Goal: Find specific page/section: Find specific page/section

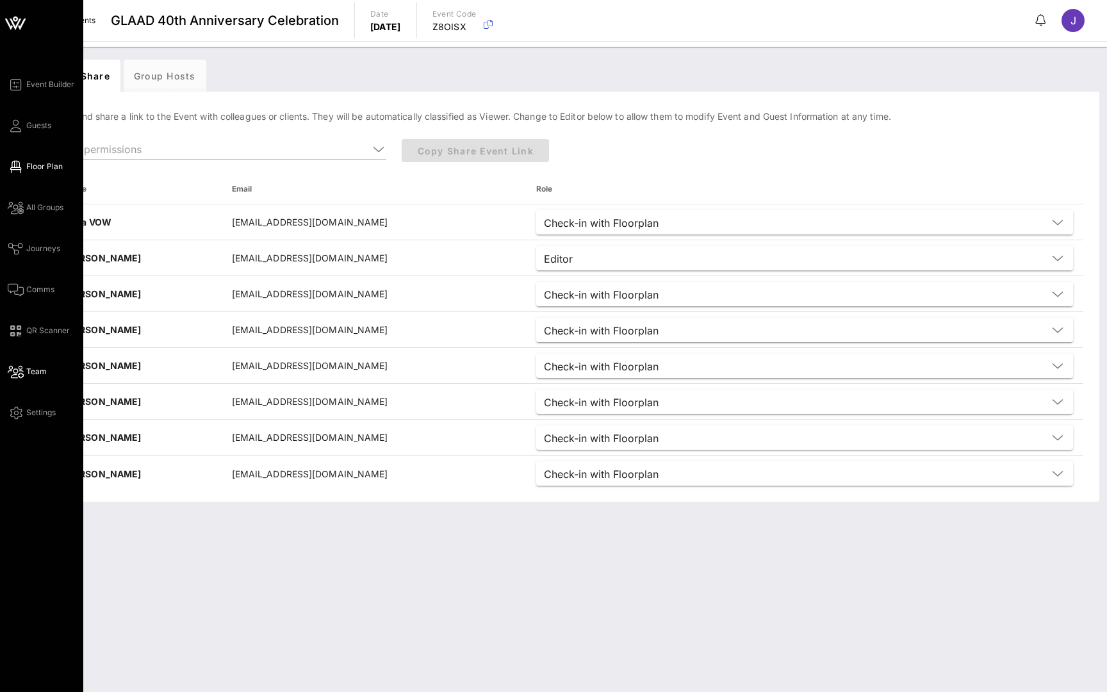
click at [26, 172] on link "Floor Plan" at bounding box center [35, 166] width 55 height 15
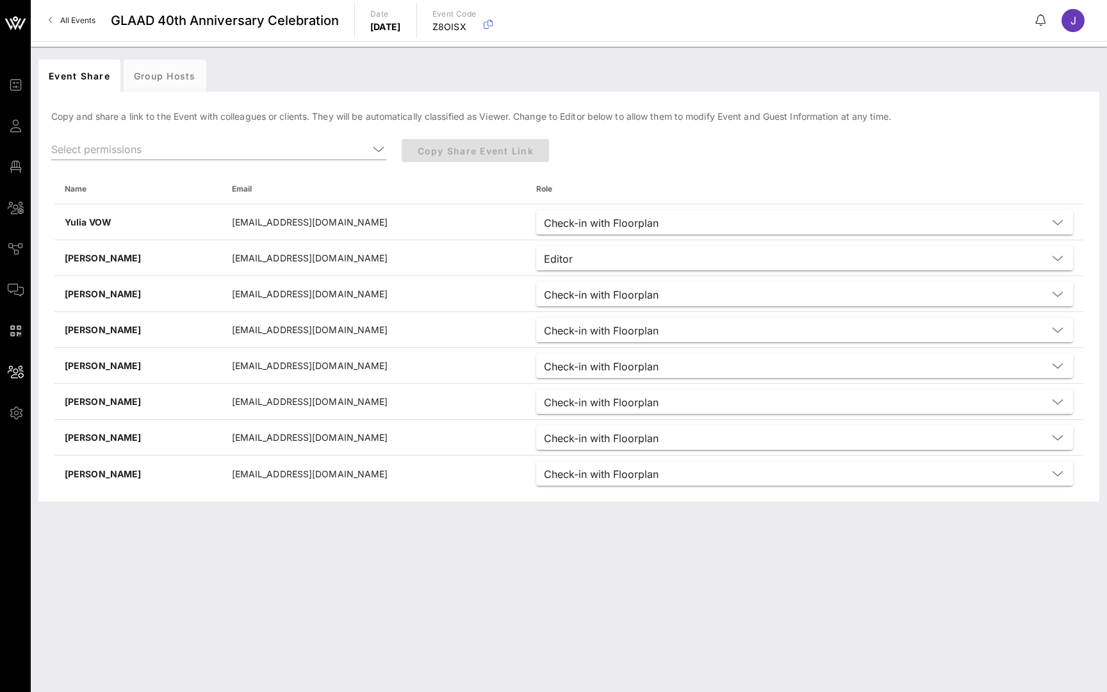
click at [64, 15] on span "All Events" at bounding box center [77, 20] width 35 height 10
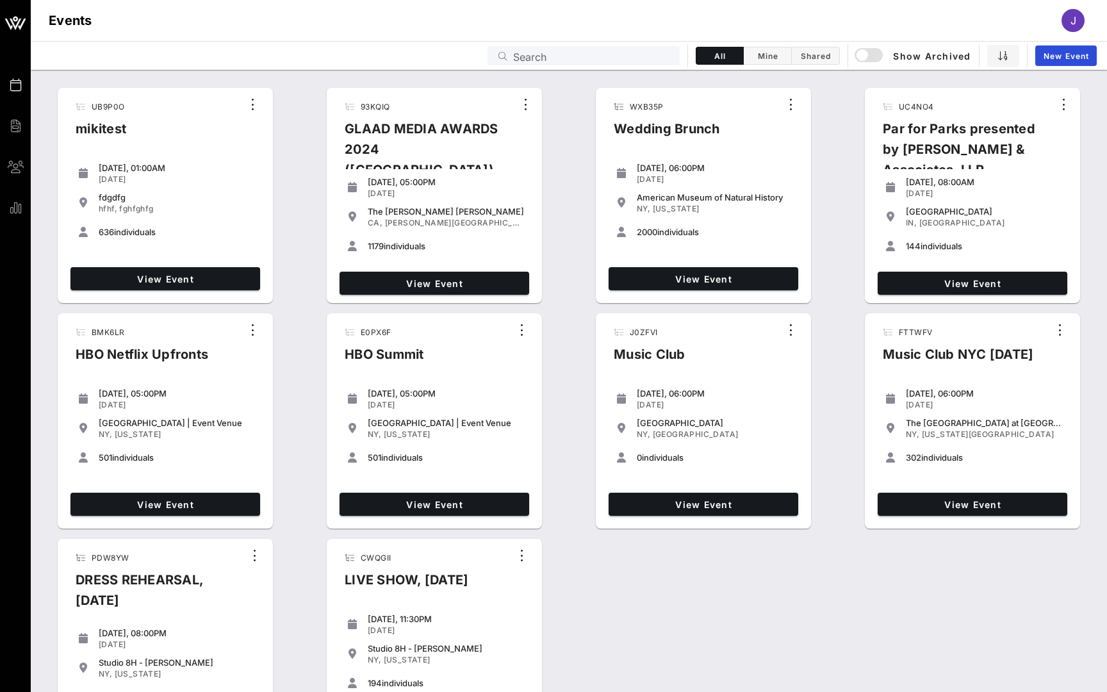
click at [563, 62] on input "Search" at bounding box center [592, 55] width 159 height 17
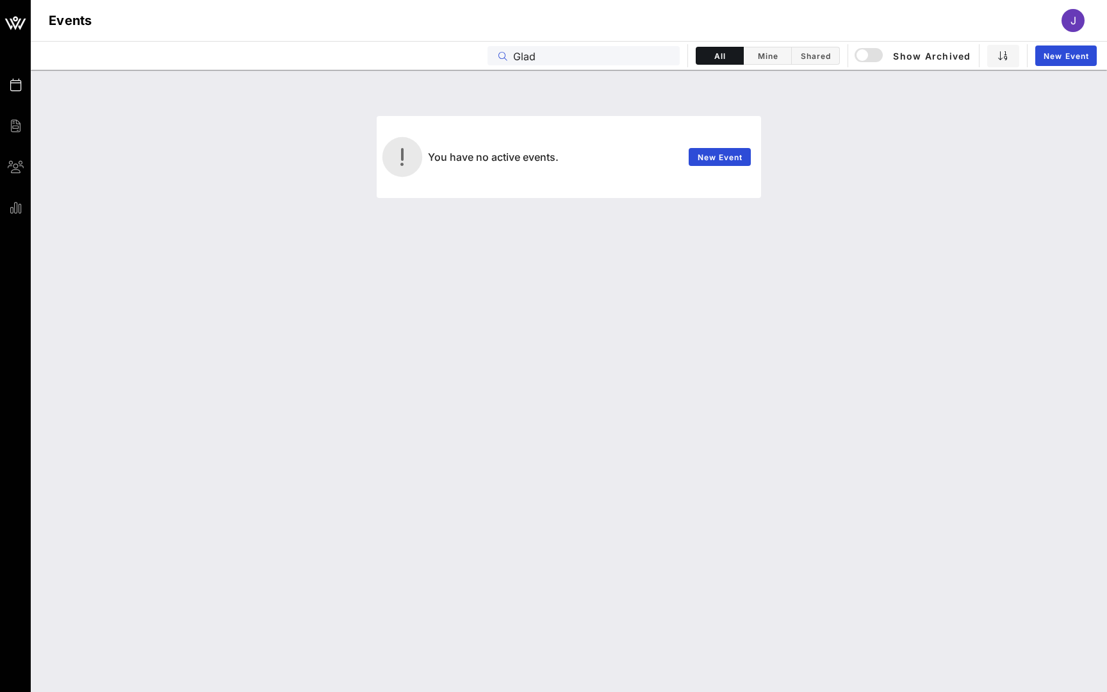
click at [530, 58] on input "Glad" at bounding box center [592, 55] width 159 height 17
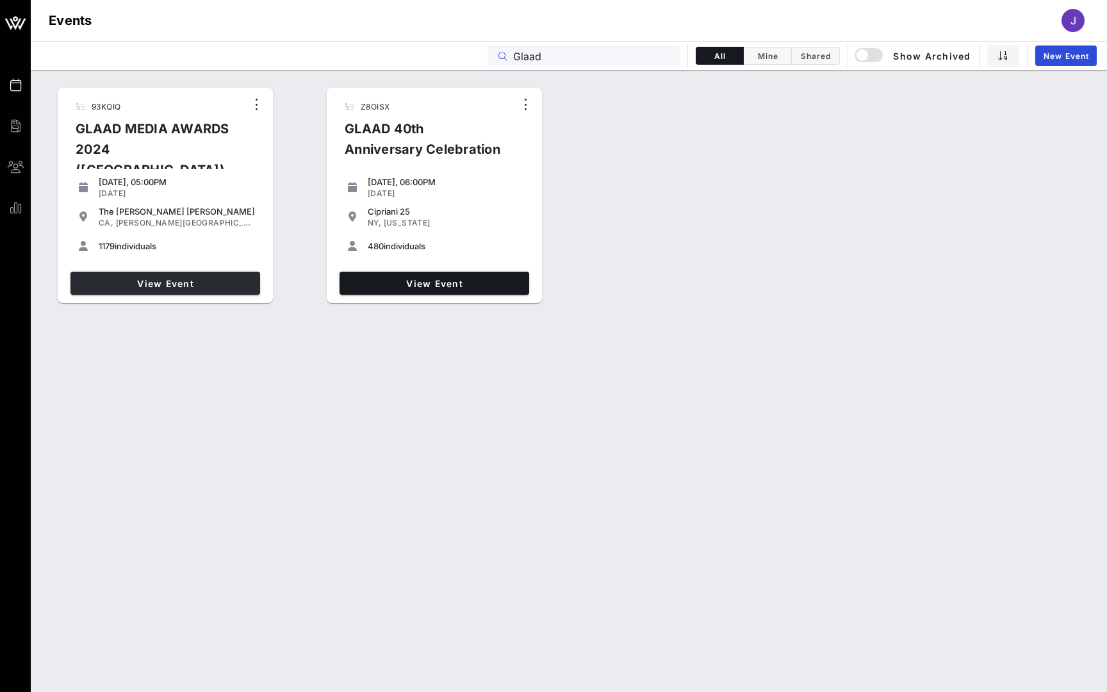
type input "Glaad"
click at [209, 284] on span "View Event" at bounding box center [165, 283] width 179 height 11
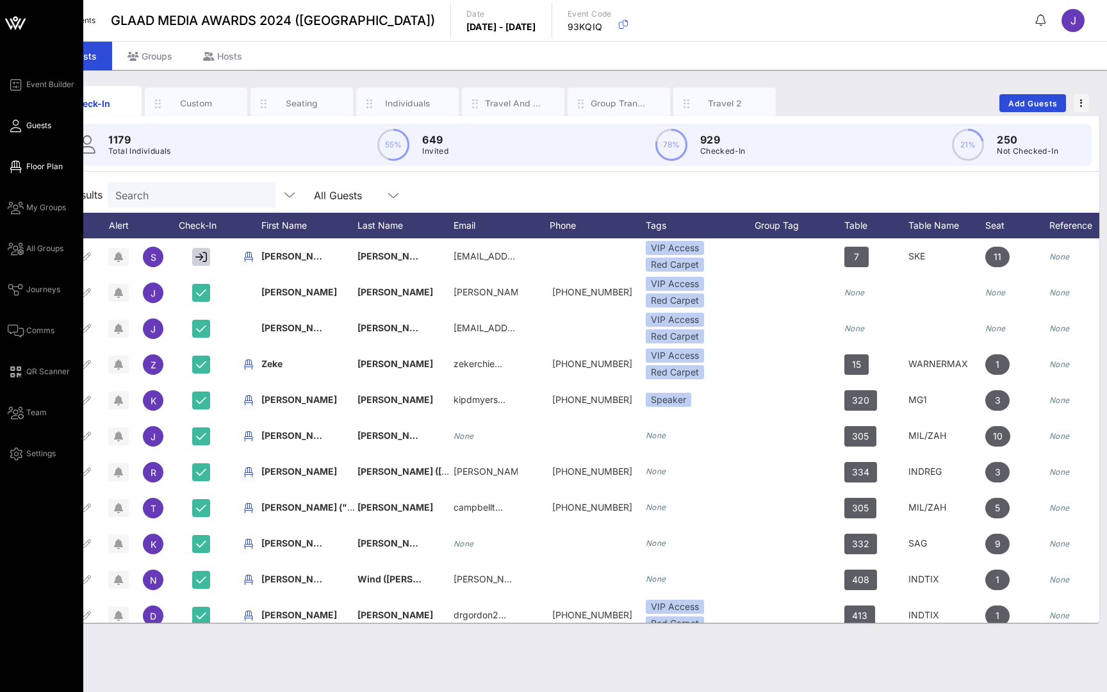
click at [28, 160] on link "Floor Plan" at bounding box center [35, 166] width 55 height 15
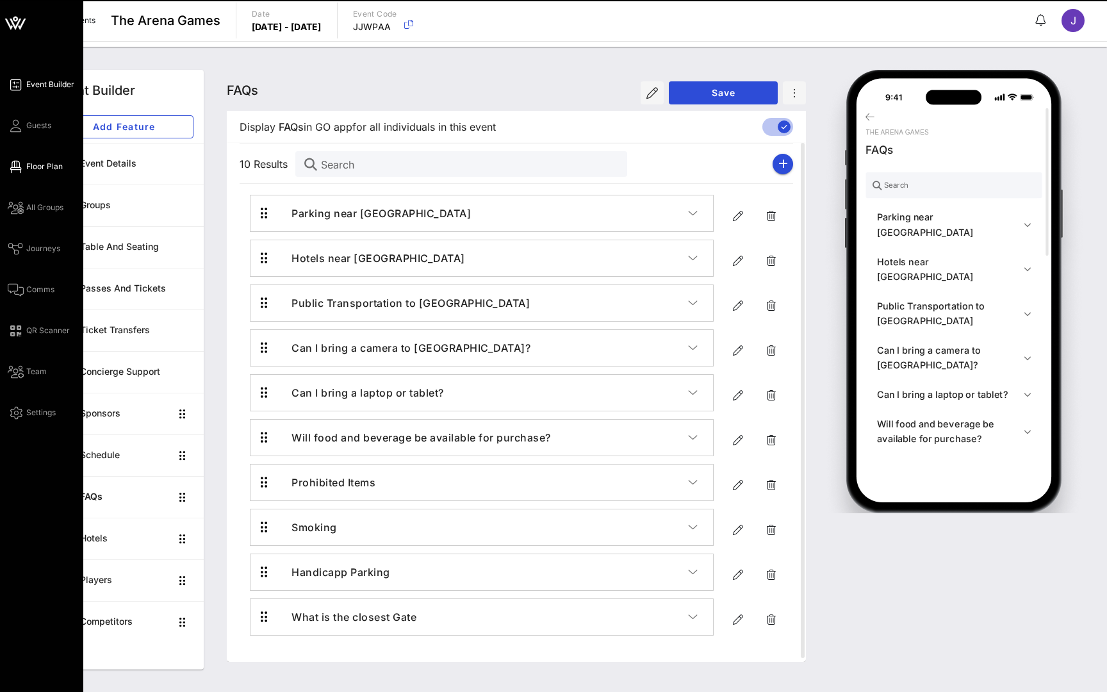
click at [17, 166] on icon at bounding box center [16, 167] width 16 height 2
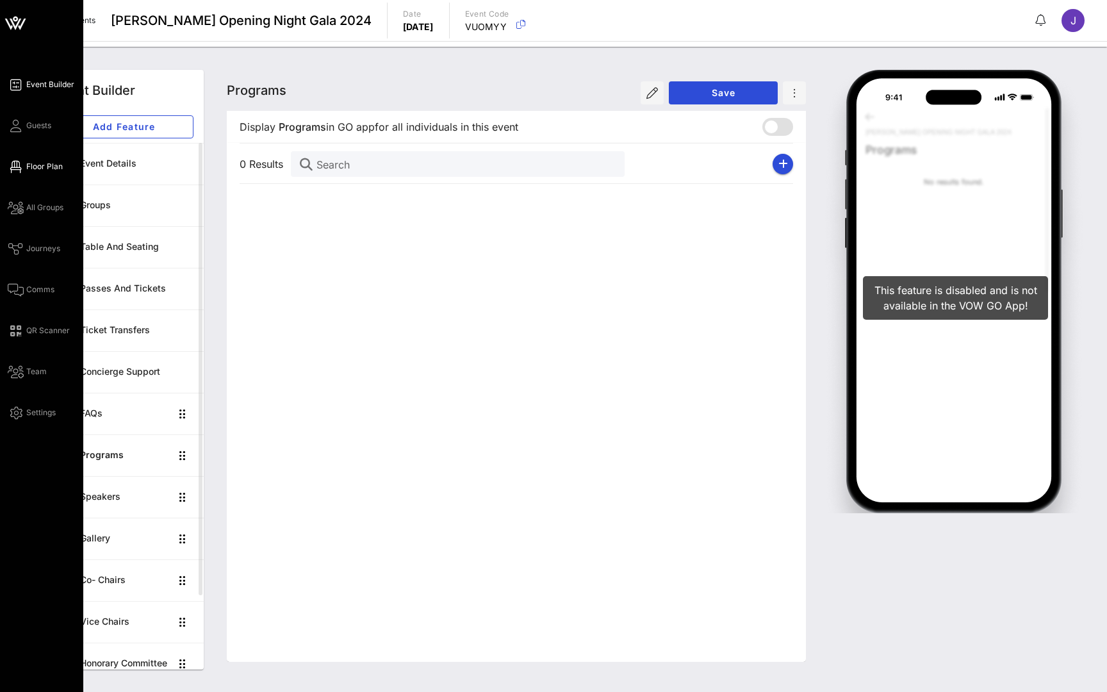
click at [24, 170] on link "Floor Plan" at bounding box center [35, 166] width 55 height 15
